Goal: Task Accomplishment & Management: Use online tool/utility

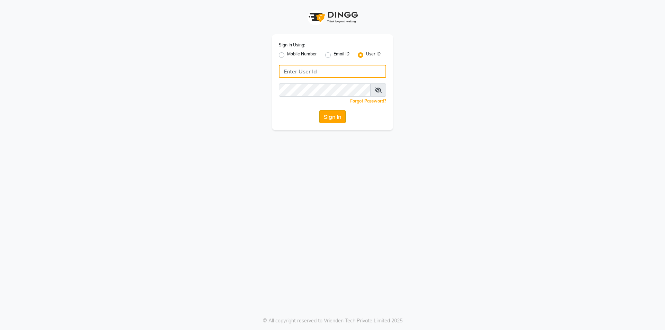
type input "prabhutasalon"
click at [326, 115] on button "Sign In" at bounding box center [332, 116] width 26 height 13
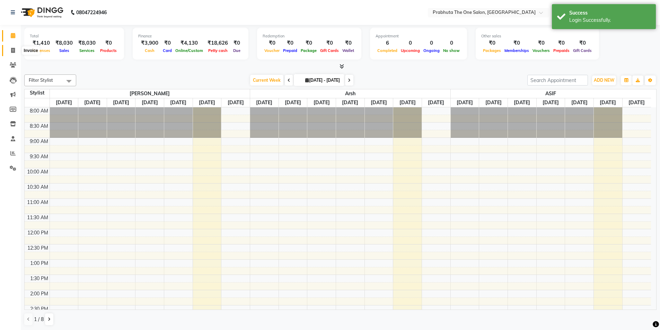
click at [12, 52] on icon at bounding box center [13, 50] width 4 height 5
select select "service"
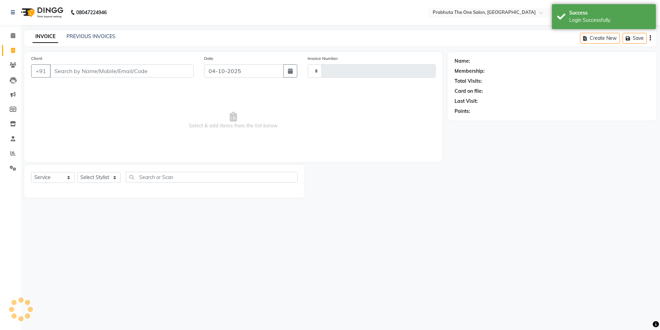
type input "1446"
select select "5326"
